Goal: Task Accomplishment & Management: Manage account settings

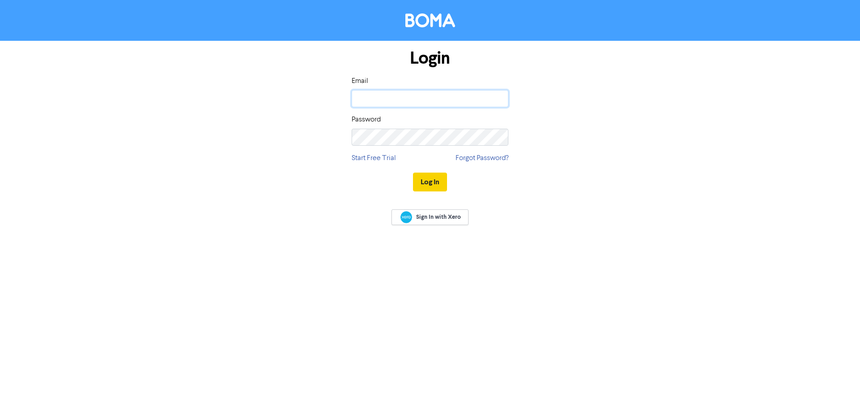
type input "[EMAIL_ADDRESS][DOMAIN_NAME]"
click at [431, 178] on button "Log In" at bounding box center [430, 181] width 34 height 19
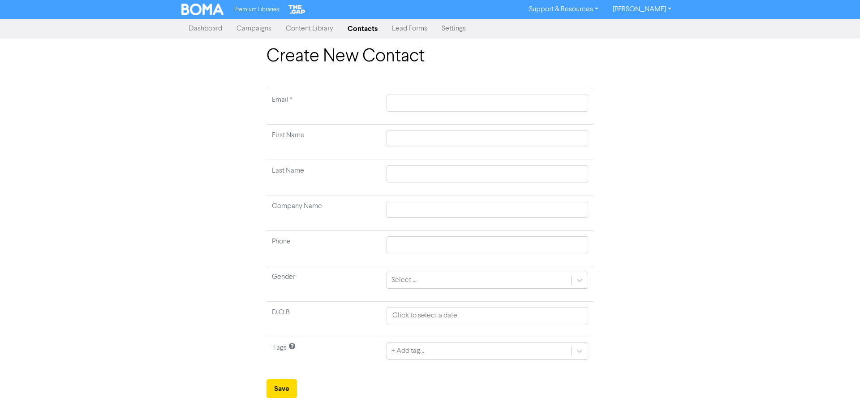
click at [353, 26] on link "Contacts" at bounding box center [362, 29] width 44 height 18
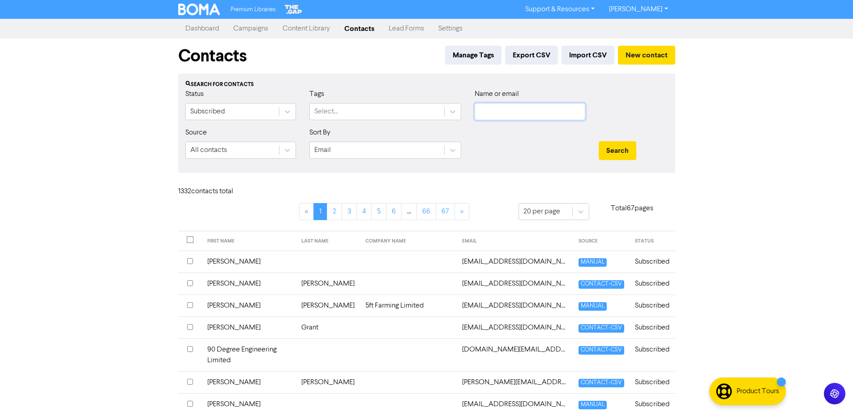
click at [524, 108] on input "text" at bounding box center [530, 111] width 111 height 17
type input "K M"
click at [599, 141] on button "Search" at bounding box center [618, 150] width 38 height 19
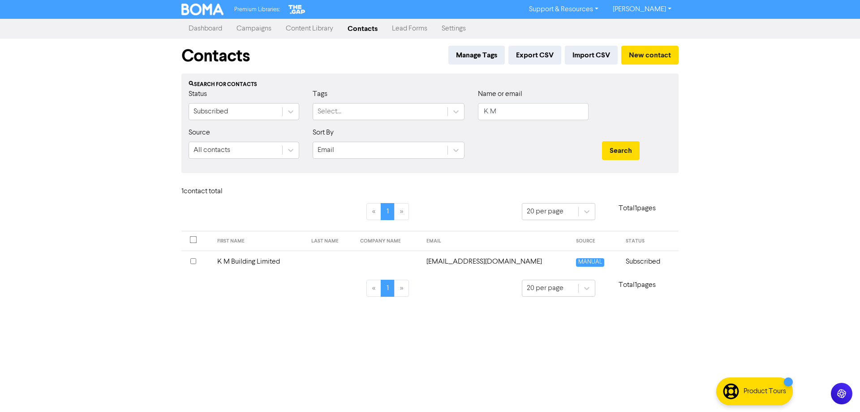
click at [637, 264] on td "Subscribed" at bounding box center [649, 261] width 58 height 22
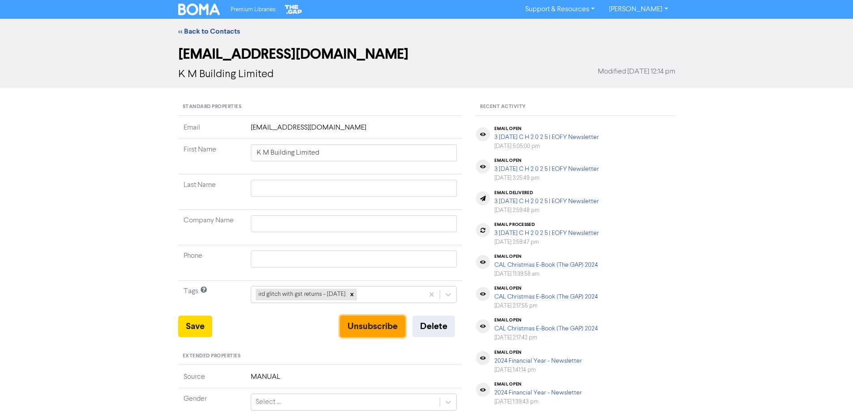
click at [378, 322] on button "Unsubscribe" at bounding box center [372, 325] width 65 height 21
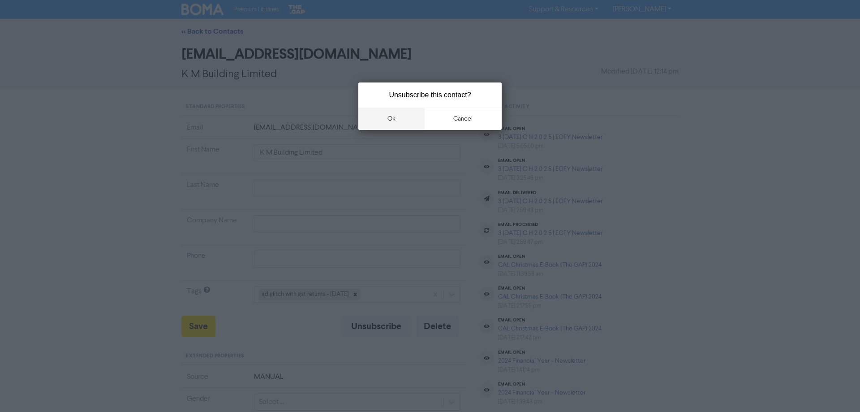
click at [399, 120] on button "ok" at bounding box center [391, 118] width 66 height 22
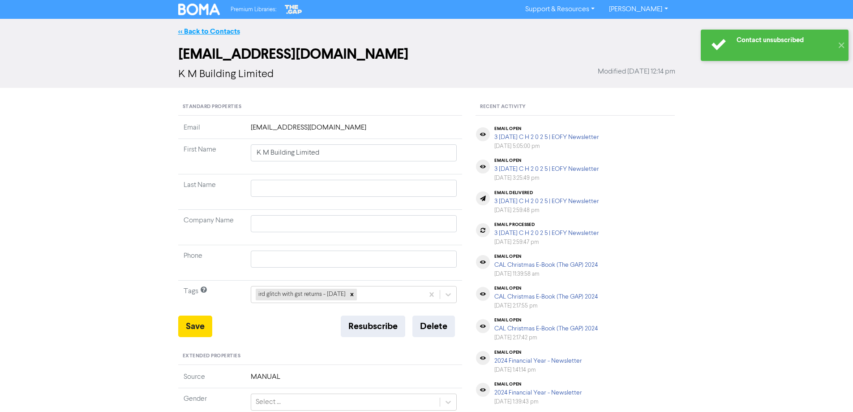
click at [215, 29] on link "<< Back to Contacts" at bounding box center [209, 31] width 62 height 9
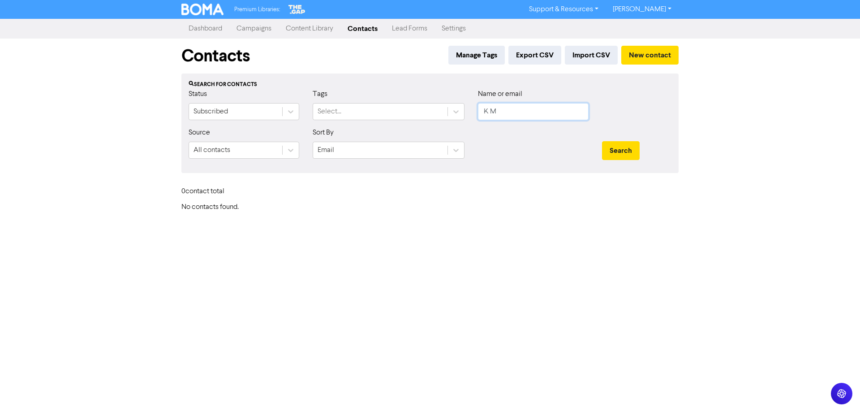
click at [498, 104] on input "K M" at bounding box center [533, 111] width 111 height 17
click at [498, 105] on input "K M" at bounding box center [533, 111] width 111 height 17
drag, startPoint x: 498, startPoint y: 105, endPoint x: 466, endPoint y: 110, distance: 33.0
click at [466, 110] on div "Status Subscribed Tags Select... Name or email K M" at bounding box center [430, 108] width 496 height 39
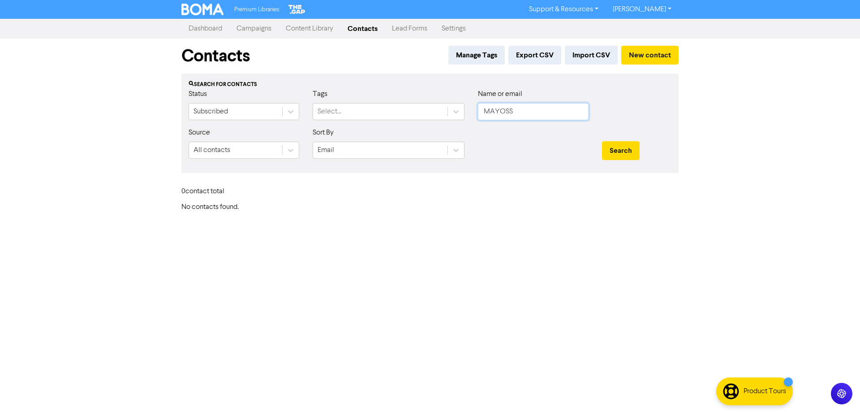
click at [602, 141] on button "Search" at bounding box center [621, 150] width 38 height 19
click at [609, 152] on button "Search" at bounding box center [621, 150] width 38 height 19
drag, startPoint x: 462, startPoint y: 110, endPoint x: 441, endPoint y: 110, distance: 21.0
click at [441, 110] on div "Status Subscribed Tags Select... Name or email MAYOSS" at bounding box center [430, 108] width 496 height 39
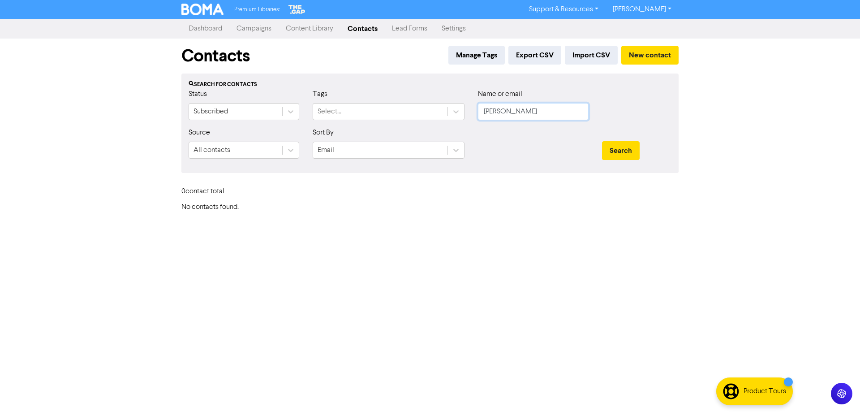
click at [602, 141] on button "Search" at bounding box center [621, 150] width 38 height 19
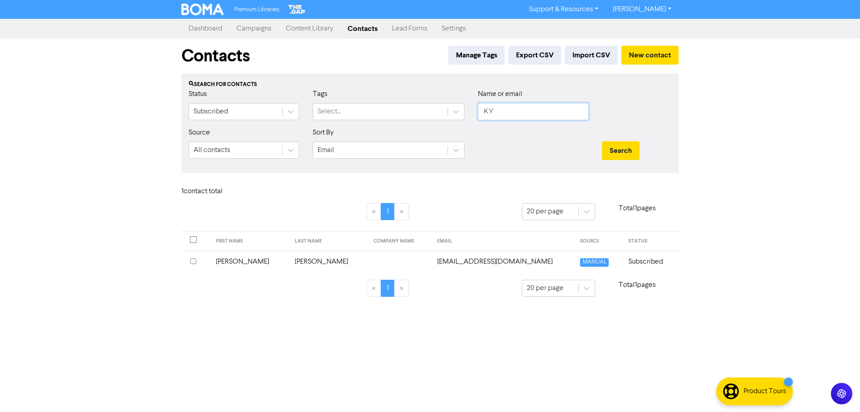
type input "K"
type input "[PERSON_NAME]"
click at [602, 141] on button "Search" at bounding box center [621, 150] width 38 height 19
